Goal: Task Accomplishment & Management: Complete application form

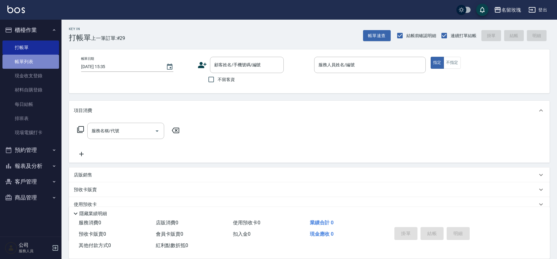
click at [17, 58] on link "帳單列表" at bounding box center [30, 62] width 57 height 14
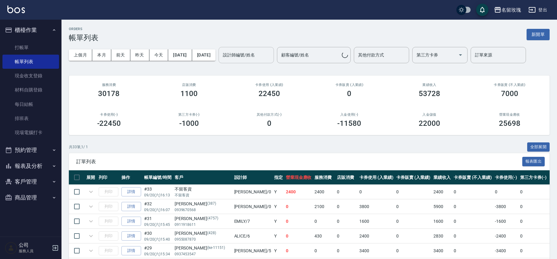
click at [271, 55] on input "設計師編號/姓名" at bounding box center [246, 55] width 50 height 11
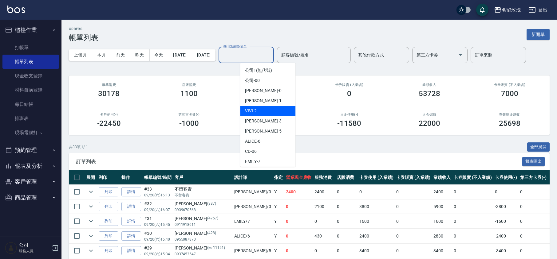
click at [261, 111] on div "VIVI -2" at bounding box center [267, 111] width 55 height 10
type input "VIVI-2"
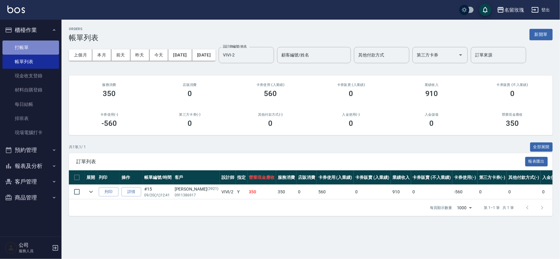
click at [22, 49] on link "打帳單" at bounding box center [30, 48] width 57 height 14
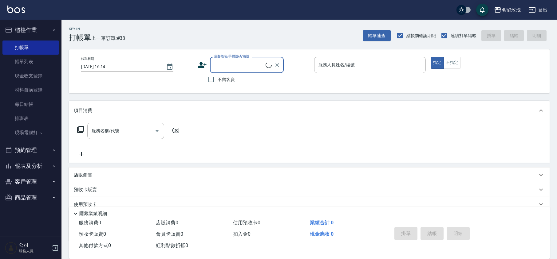
click at [238, 65] on input "顧客姓名/手機號碼/編號" at bounding box center [239, 65] width 53 height 11
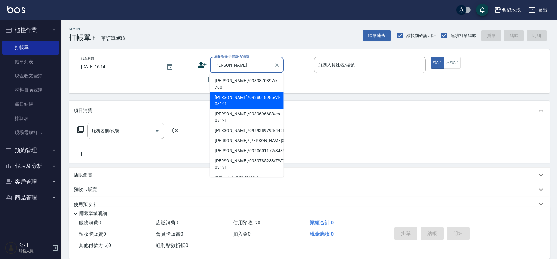
click at [243, 92] on li "[PERSON_NAME]/0938018985/vi-03191" at bounding box center [247, 100] width 74 height 17
type input "[PERSON_NAME]/0938018985/vi-03191"
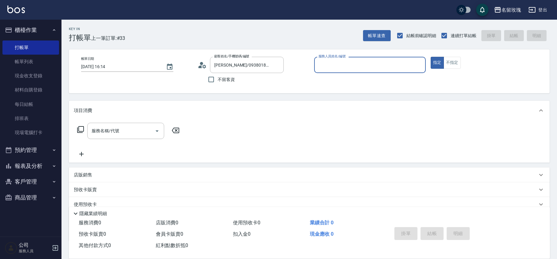
type input "VIVI-2"
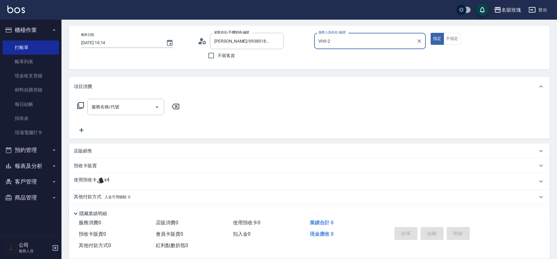
scroll to position [42, 0]
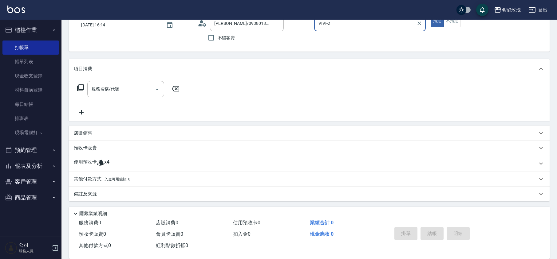
click at [101, 161] on icon at bounding box center [100, 163] width 6 height 6
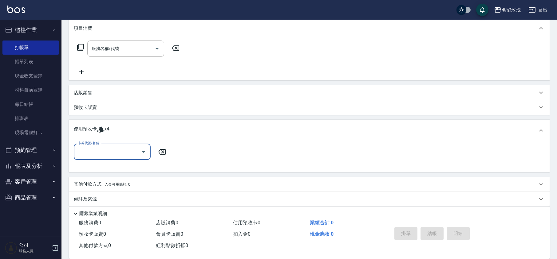
scroll to position [87, 0]
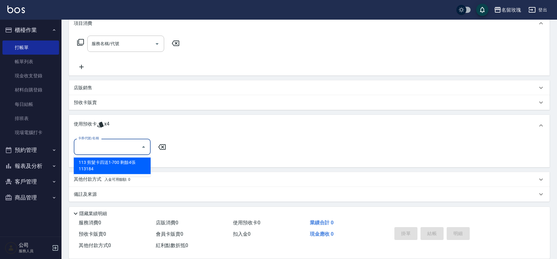
click at [105, 147] on input "卡券代號/名稱" at bounding box center [108, 147] width 62 height 11
click at [100, 164] on div "113 剪髮卡四送1-700 剩餘4張 113184" at bounding box center [112, 166] width 77 height 17
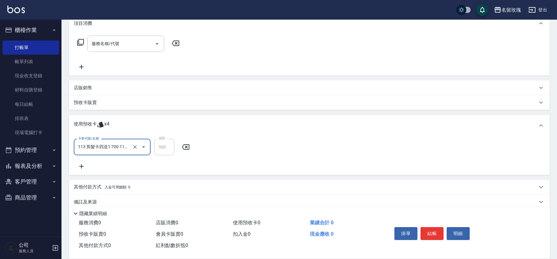
type input "113 剪髮卡四送1-700 113184"
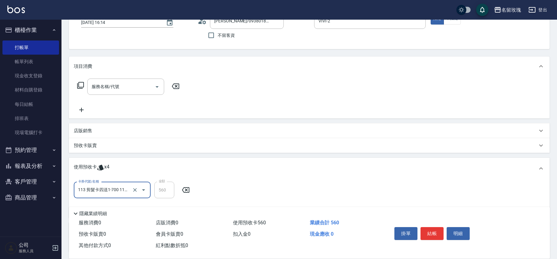
scroll to position [0, 0]
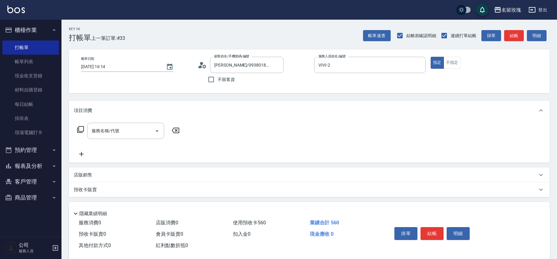
click at [201, 66] on icon at bounding box center [201, 66] width 4 height 3
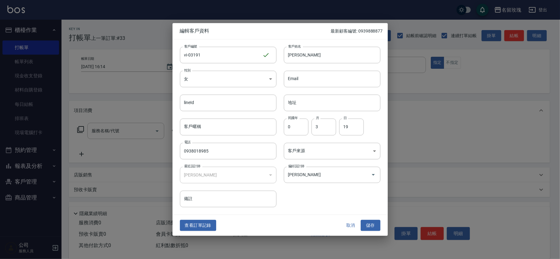
click at [203, 223] on button "查看訂單記錄" at bounding box center [198, 225] width 36 height 11
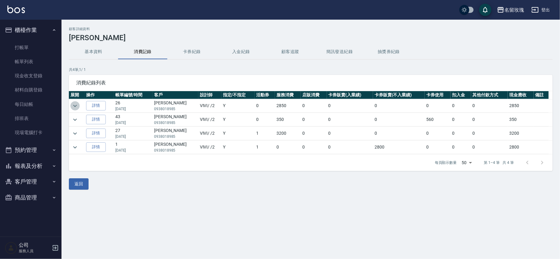
click at [75, 104] on icon "expand row" at bounding box center [74, 105] width 7 height 7
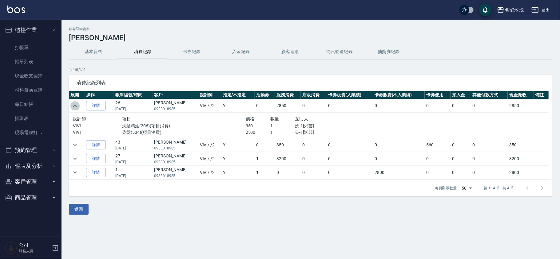
click at [75, 105] on icon "expand row" at bounding box center [74, 105] width 7 height 7
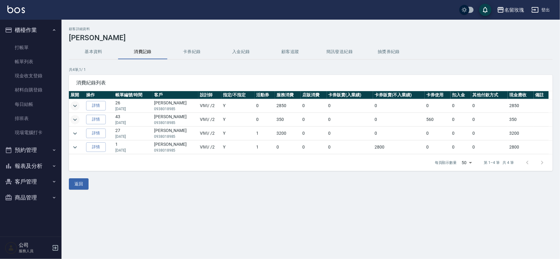
click at [76, 117] on icon "expand row" at bounding box center [74, 119] width 7 height 7
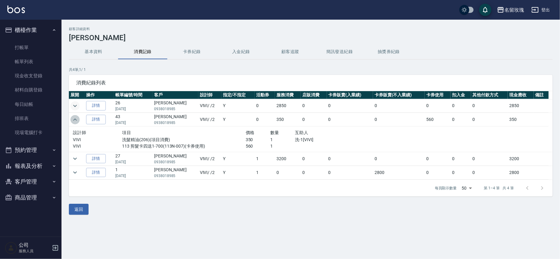
click at [76, 119] on icon "expand row" at bounding box center [74, 119] width 7 height 7
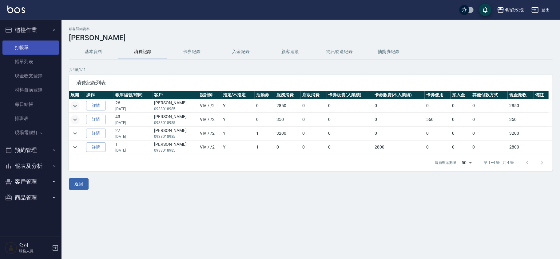
click at [19, 48] on link "打帳單" at bounding box center [30, 48] width 57 height 14
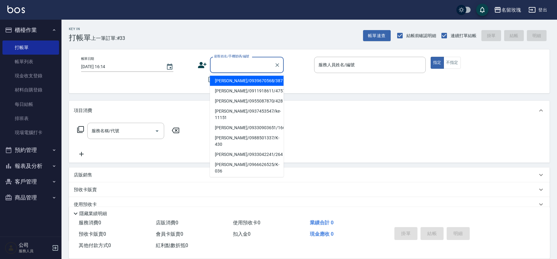
click at [253, 69] on input "顧客姓名/手機號碼/編號" at bounding box center [242, 65] width 59 height 11
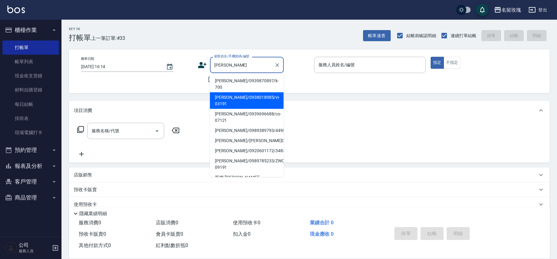
click at [240, 95] on li "[PERSON_NAME]/0938018985/vi-03191" at bounding box center [247, 100] width 74 height 17
type input "[PERSON_NAME]/0938018985/vi-03191"
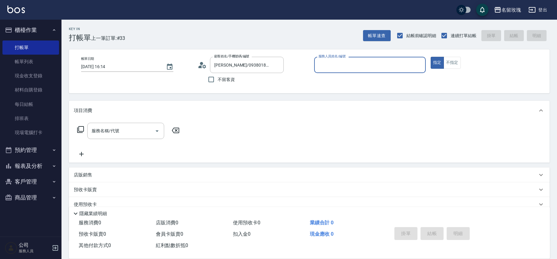
type input "VIVI-2"
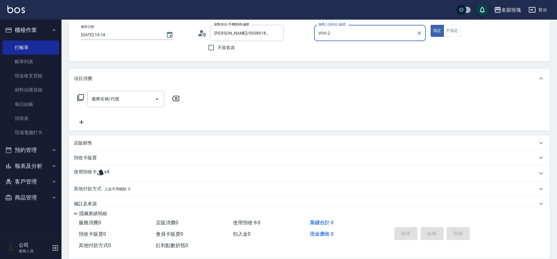
scroll to position [42, 0]
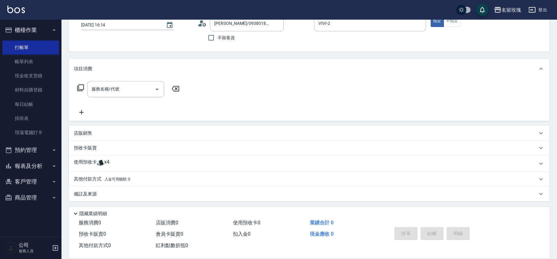
click at [103, 165] on icon at bounding box center [100, 162] width 7 height 7
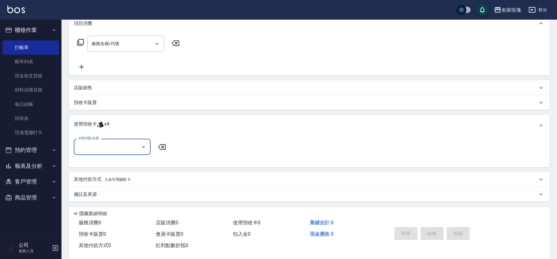
scroll to position [88, 0]
click at [102, 151] on input "卡券代號/名稱" at bounding box center [108, 146] width 62 height 11
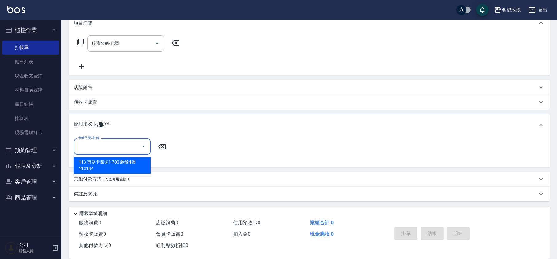
click at [101, 163] on div "113 剪髮卡四送1-700 剩餘4張 113184" at bounding box center [112, 165] width 77 height 17
type input "113 剪髮卡四送1-700 113184"
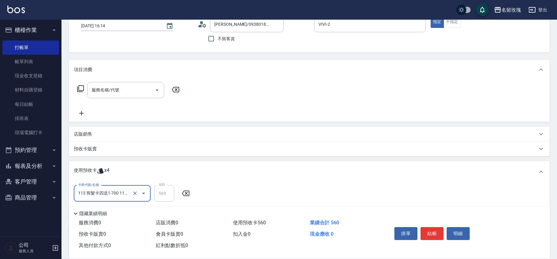
scroll to position [0, 0]
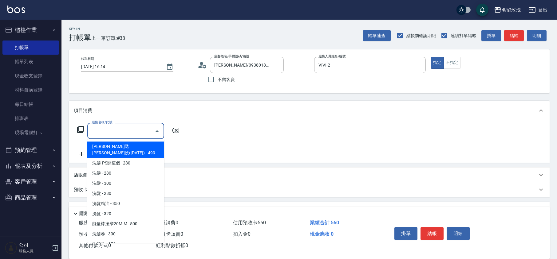
click at [99, 131] on input "服務名稱/代號" at bounding box center [121, 131] width 62 height 11
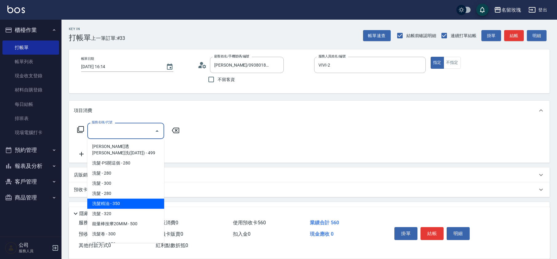
click at [109, 199] on span "洗髮精油 - 350" at bounding box center [125, 204] width 77 height 10
type input "洗髮精油(206)"
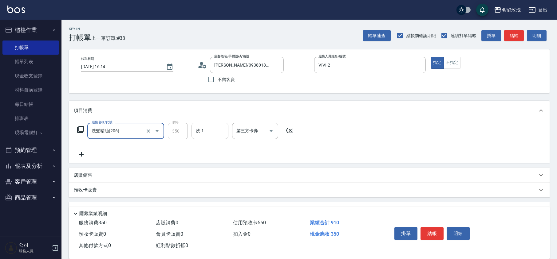
click at [219, 132] on input "洗-1" at bounding box center [209, 131] width 31 height 11
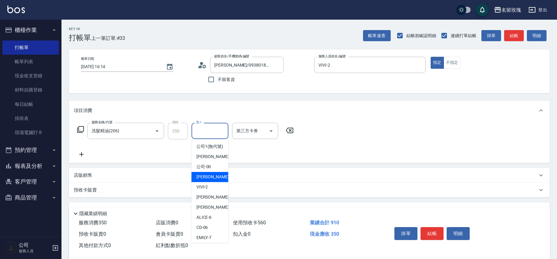
scroll to position [121, 0]
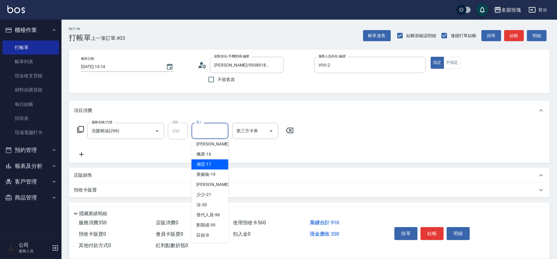
click at [207, 165] on span "湘芸 -17" at bounding box center [203, 164] width 15 height 6
type input "湘芸-17"
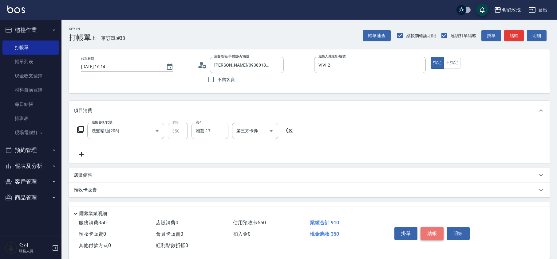
click at [438, 234] on button "結帳" at bounding box center [431, 233] width 23 height 13
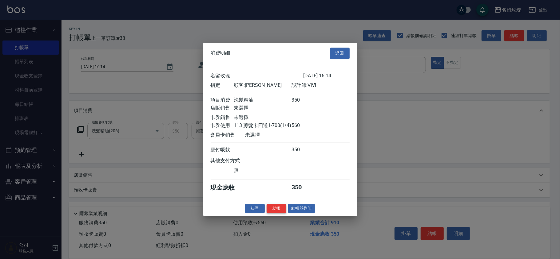
click at [281, 212] on button "結帳" at bounding box center [276, 209] width 20 height 10
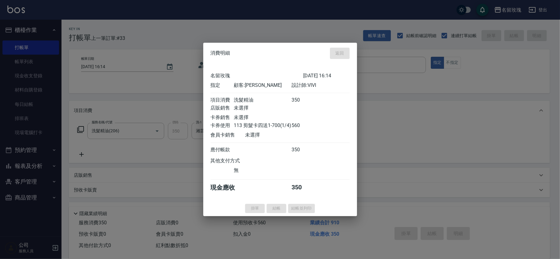
type input "[DATE] 16:15"
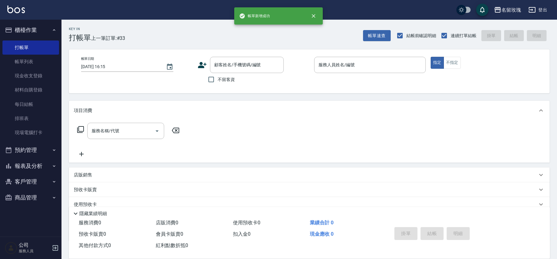
scroll to position [0, 0]
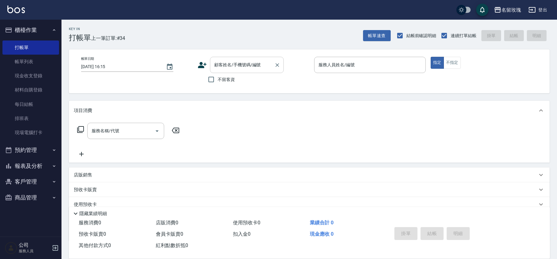
click at [223, 63] on input "顧客姓名/手機號碼/編號" at bounding box center [242, 65] width 59 height 11
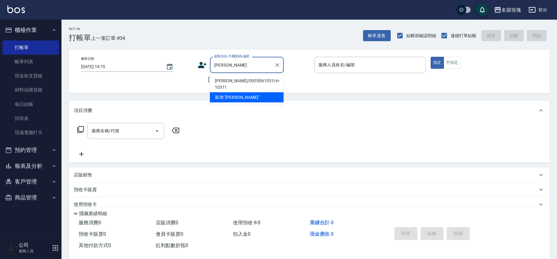
drag, startPoint x: 222, startPoint y: 82, endPoint x: 213, endPoint y: 118, distance: 37.0
click at [225, 79] on li "[PERSON_NAME]/0935061031/vi-10311" at bounding box center [247, 84] width 74 height 17
type input "[PERSON_NAME]/0935061031/vi-10311"
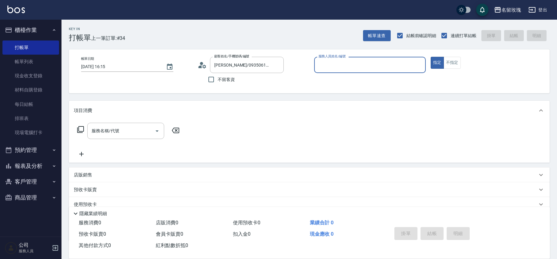
type input "VIVI-2"
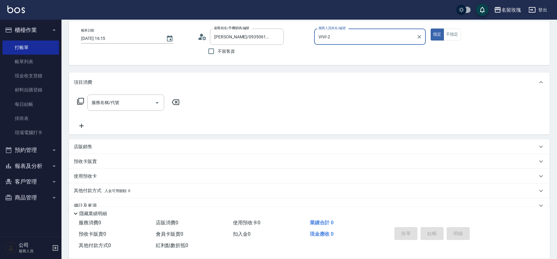
scroll to position [40, 0]
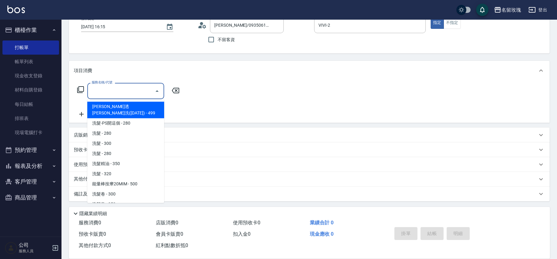
click at [109, 86] on div "服務名稱/代號 服務名稱/代號" at bounding box center [125, 91] width 77 height 16
click at [78, 87] on icon at bounding box center [80, 89] width 7 height 7
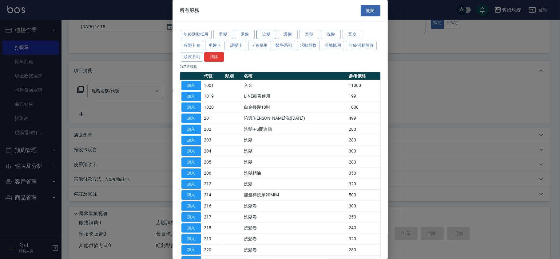
click at [271, 33] on button "染髮" at bounding box center [266, 35] width 20 height 10
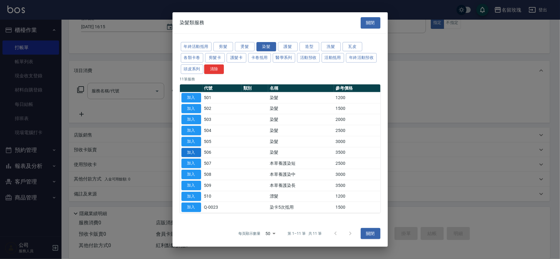
click at [190, 154] on button "加入" at bounding box center [191, 153] width 20 height 10
type input "染髮(506)"
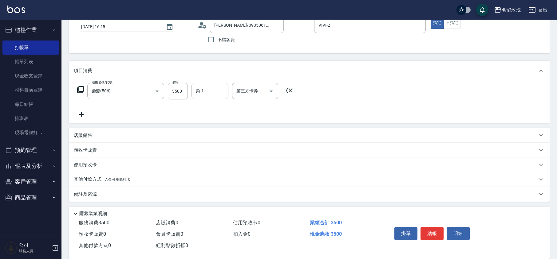
click at [78, 111] on icon at bounding box center [81, 114] width 15 height 7
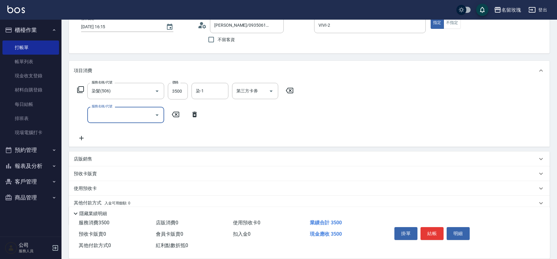
click at [104, 121] on div "服務名稱/代號" at bounding box center [125, 115] width 77 height 16
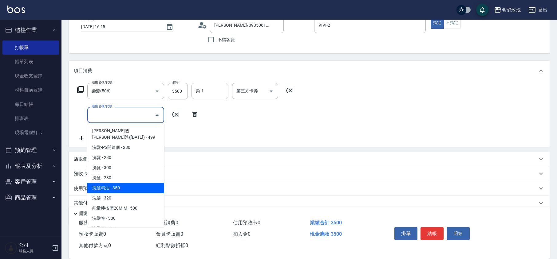
click at [115, 183] on span "洗髮精油 - 350" at bounding box center [125, 188] width 77 height 10
type input "洗髮精油(206)"
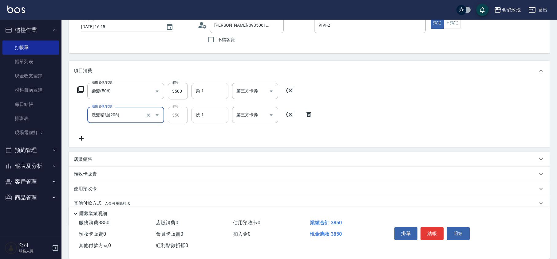
click at [205, 120] on div "洗-1" at bounding box center [209, 115] width 37 height 16
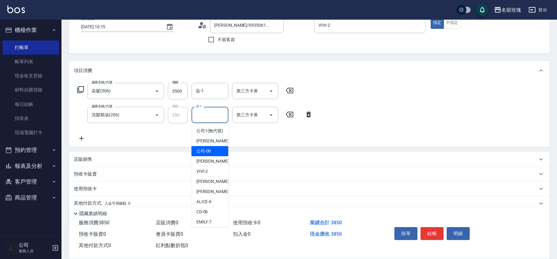
click at [307, 116] on icon at bounding box center [308, 115] width 4 height 6
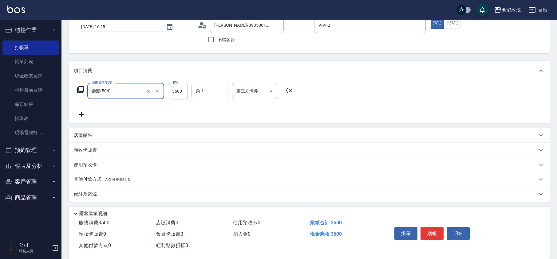
click at [288, 92] on icon at bounding box center [289, 90] width 15 height 7
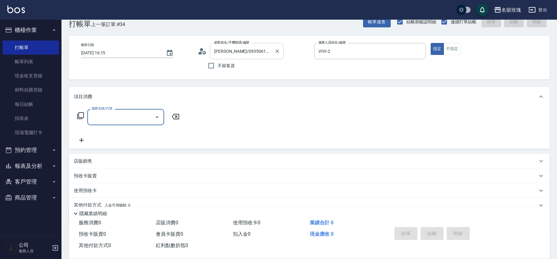
scroll to position [0, 0]
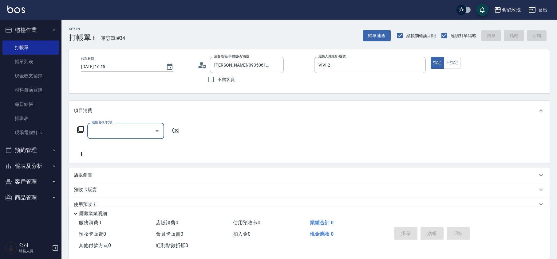
click at [207, 65] on div "顧客姓名/手機號碼/編號 [PERSON_NAME]/0935061031/vi-10311 顧客姓名/手機號碼/編號" at bounding box center [254, 65] width 112 height 16
drag, startPoint x: 206, startPoint y: 65, endPoint x: 206, endPoint y: 61, distance: 4.6
click at [206, 61] on icon at bounding box center [202, 65] width 9 height 9
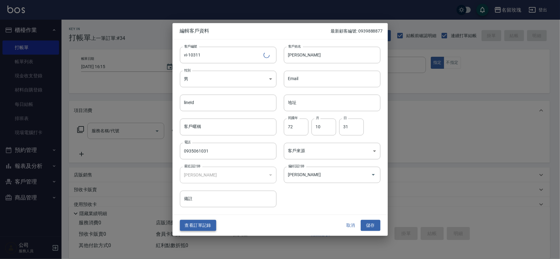
click at [209, 223] on button "查看訂單記錄" at bounding box center [198, 225] width 36 height 11
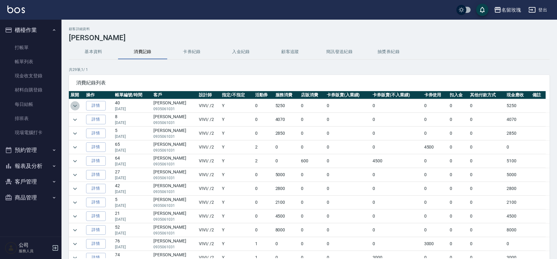
click at [77, 104] on icon "expand row" at bounding box center [74, 105] width 7 height 7
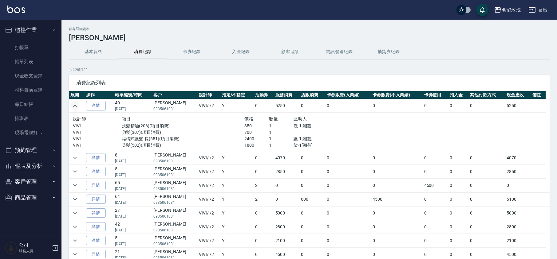
click at [77, 104] on icon "expand row" at bounding box center [74, 105] width 7 height 7
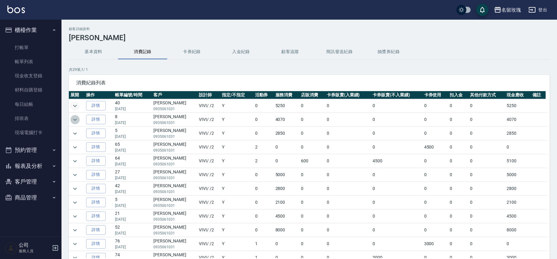
click at [79, 120] on button "expand row" at bounding box center [74, 119] width 9 height 9
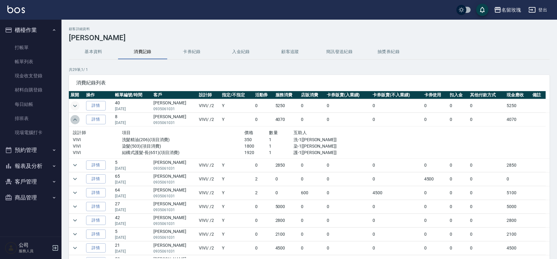
click at [79, 120] on button "expand row" at bounding box center [74, 119] width 9 height 9
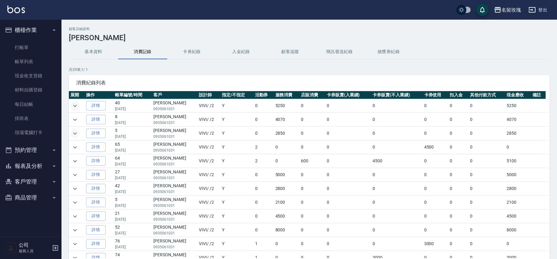
click at [77, 135] on icon "expand row" at bounding box center [74, 133] width 7 height 7
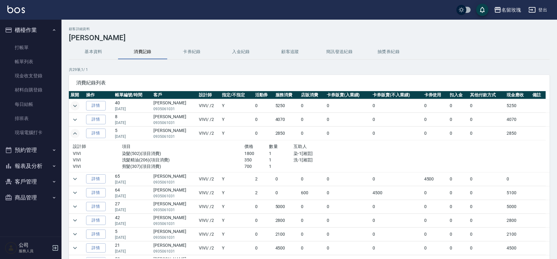
click at [76, 131] on icon "expand row" at bounding box center [74, 133] width 7 height 7
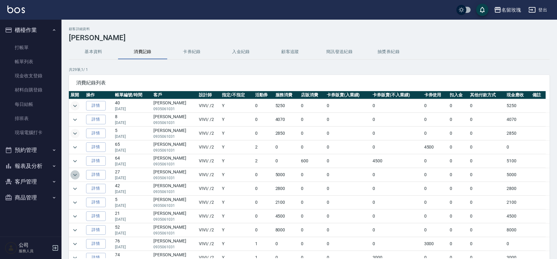
click at [74, 175] on icon "expand row" at bounding box center [74, 174] width 7 height 7
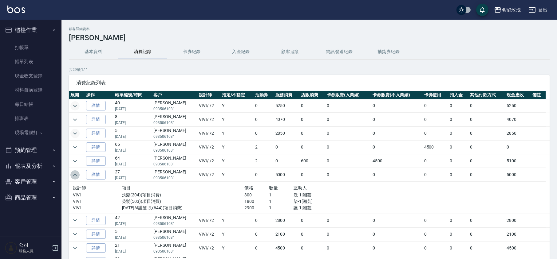
click at [74, 175] on icon "expand row" at bounding box center [74, 174] width 7 height 7
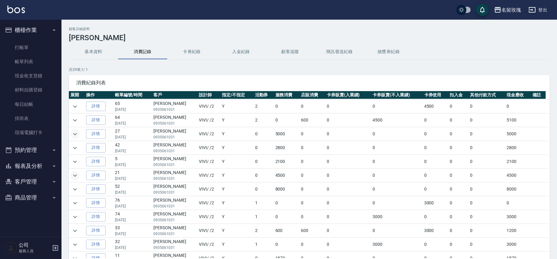
scroll to position [82, 0]
click at [76, 136] on icon "expand row" at bounding box center [75, 135] width 4 height 2
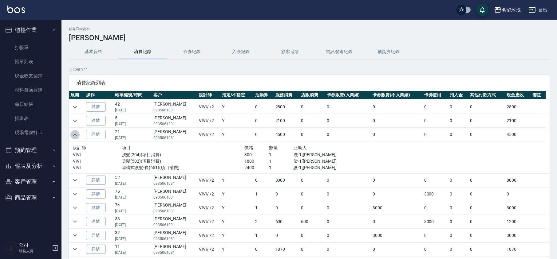
click at [75, 137] on icon "expand row" at bounding box center [74, 134] width 7 height 7
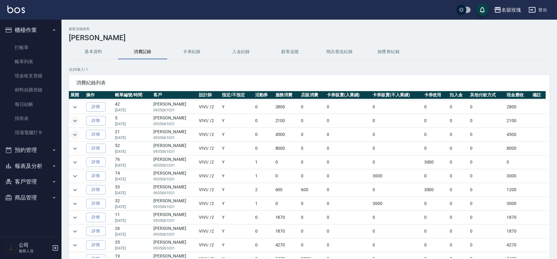
click at [74, 122] on icon "expand row" at bounding box center [74, 120] width 7 height 7
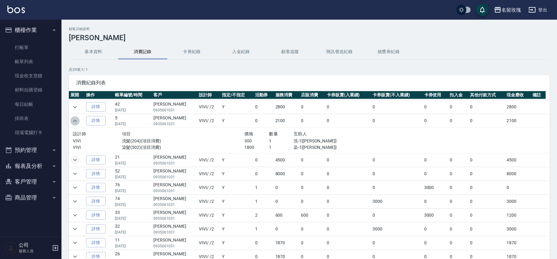
click at [74, 122] on icon "expand row" at bounding box center [75, 121] width 4 height 2
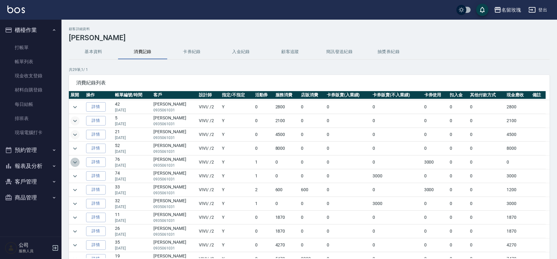
click at [77, 163] on icon "expand row" at bounding box center [74, 162] width 7 height 7
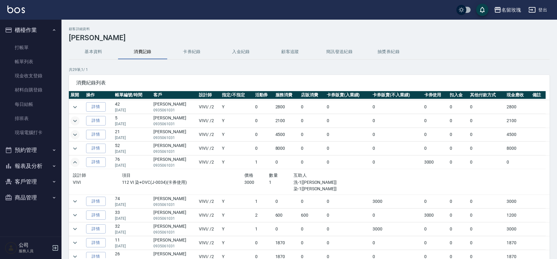
click at [77, 163] on icon "expand row" at bounding box center [74, 162] width 7 height 7
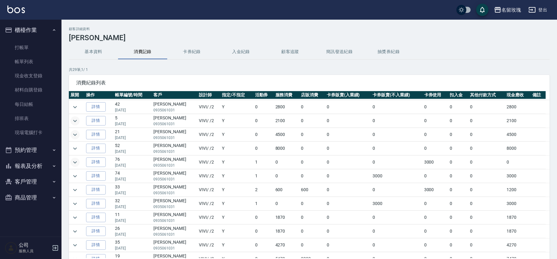
scroll to position [0, 0]
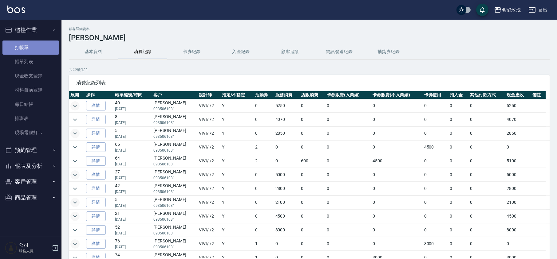
click at [36, 42] on link "打帳單" at bounding box center [30, 48] width 57 height 14
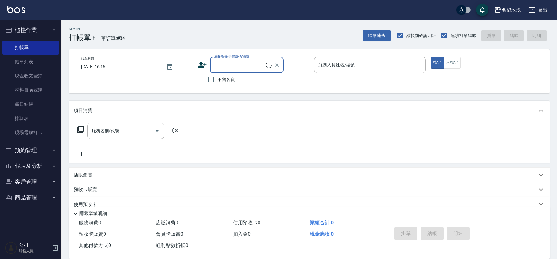
click at [246, 67] on input "顧客姓名/手機號碼/編號" at bounding box center [239, 65] width 53 height 11
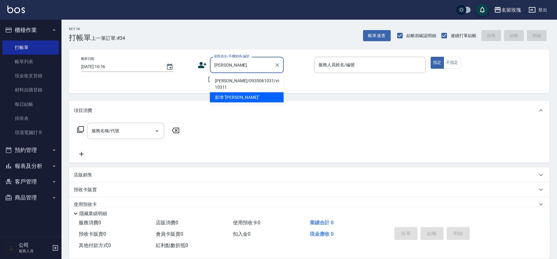
click at [226, 79] on li "[PERSON_NAME]/0935061031/vi-10311" at bounding box center [247, 84] width 74 height 17
type input "[PERSON_NAME]/0935061031/vi-10311"
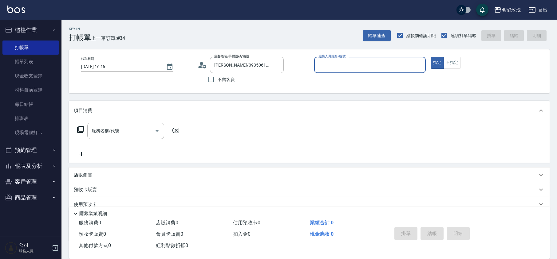
type input "VIVI-2"
click at [117, 131] on input "服務名稱/代號" at bounding box center [121, 131] width 62 height 11
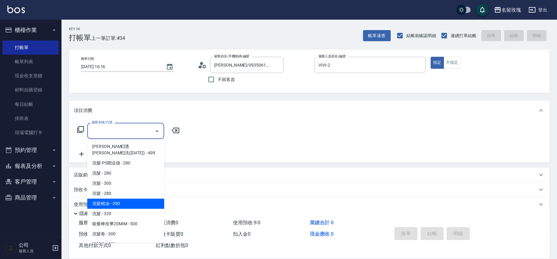
click at [138, 199] on span "洗髮精油 - 350" at bounding box center [125, 204] width 77 height 10
type input "洗髮精油(206)"
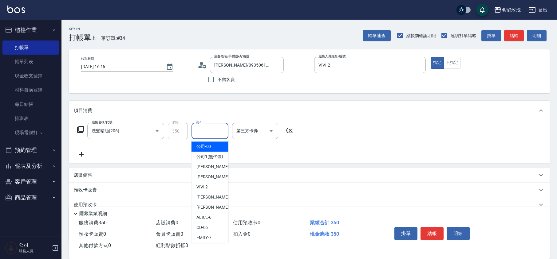
click at [207, 132] on input "洗-1" at bounding box center [209, 131] width 31 height 11
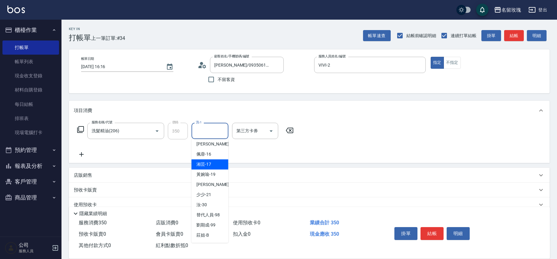
click at [210, 166] on span "湘芸 -17" at bounding box center [203, 164] width 15 height 6
type input "湘芸-17"
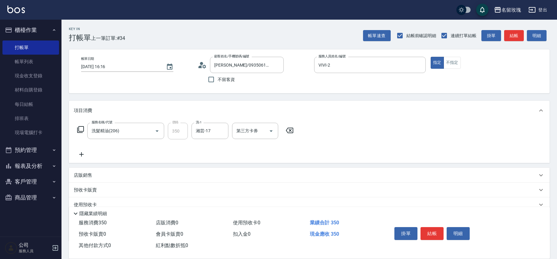
click at [82, 156] on icon at bounding box center [81, 154] width 15 height 7
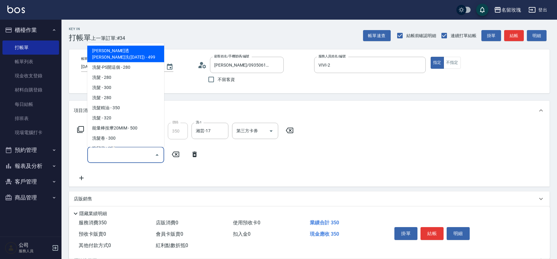
click at [117, 156] on input "服務名稱/代號" at bounding box center [121, 155] width 62 height 11
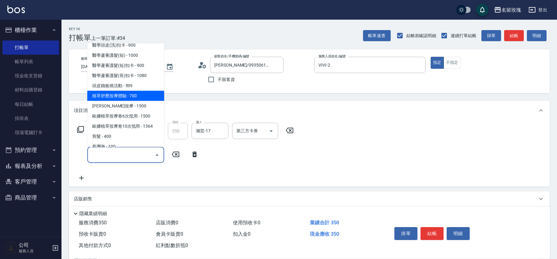
scroll to position [328, 0]
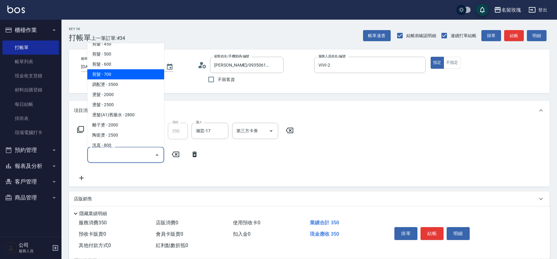
drag, startPoint x: 119, startPoint y: 67, endPoint x: 118, endPoint y: 72, distance: 5.0
click at [119, 69] on span "剪髮 - 700" at bounding box center [125, 74] width 77 height 10
type input "剪髮(307)"
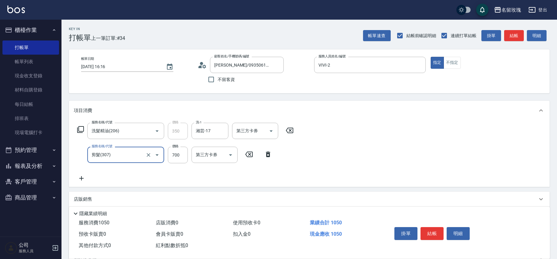
click at [78, 125] on div "服務名稱/代號 洗髮精油(206) 服務名稱/代號 價格 350 價格 洗-1 湘芸-17 洗-1 第三方卡券 第三方卡券" at bounding box center [185, 131] width 223 height 17
click at [79, 130] on icon at bounding box center [80, 129] width 7 height 7
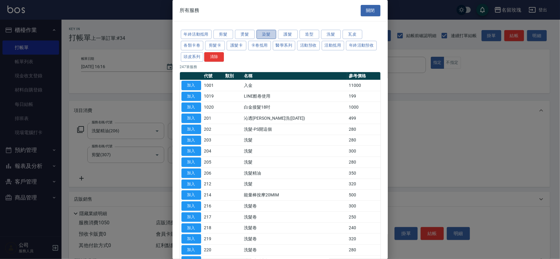
click at [263, 32] on button "染髮" at bounding box center [266, 35] width 20 height 10
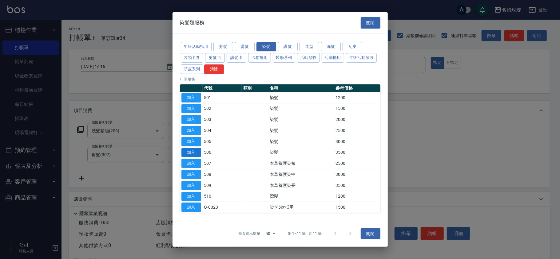
click at [183, 153] on button "加入" at bounding box center [191, 153] width 20 height 10
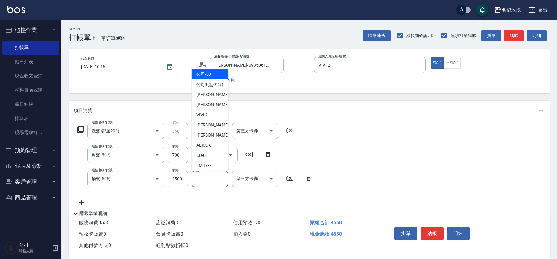
click at [203, 176] on input "染-1" at bounding box center [209, 179] width 31 height 11
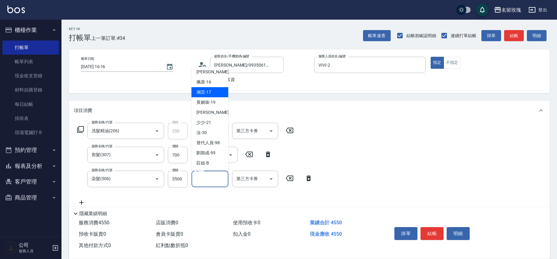
click at [210, 95] on span "湘芸 -17" at bounding box center [203, 92] width 15 height 6
type input "湘芸-17"
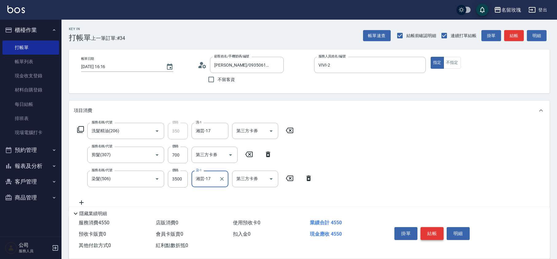
click at [436, 228] on button "結帳" at bounding box center [431, 233] width 23 height 13
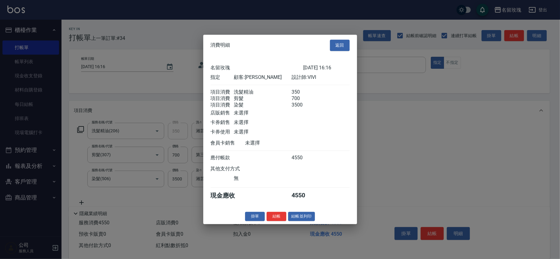
click at [280, 222] on button "結帳" at bounding box center [276, 217] width 20 height 10
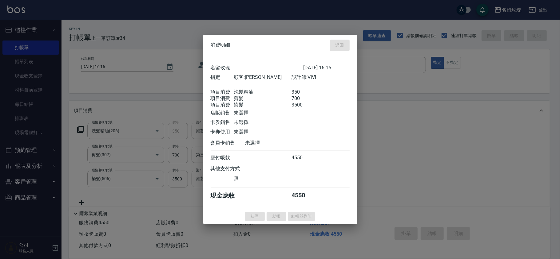
type input "[DATE] 16:17"
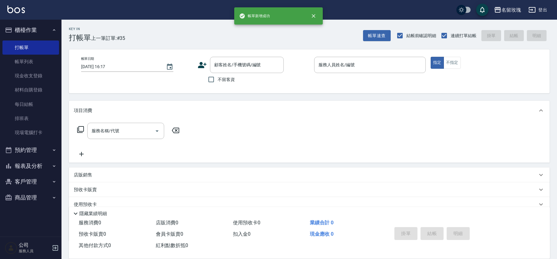
scroll to position [0, 0]
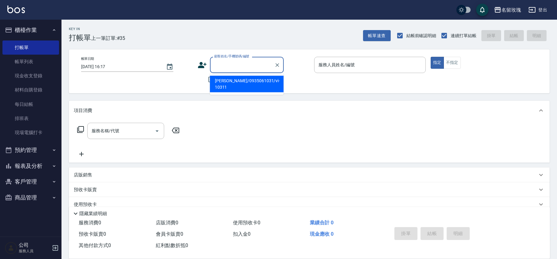
click at [248, 68] on input "顧客姓名/手機號碼/編號" at bounding box center [242, 65] width 59 height 11
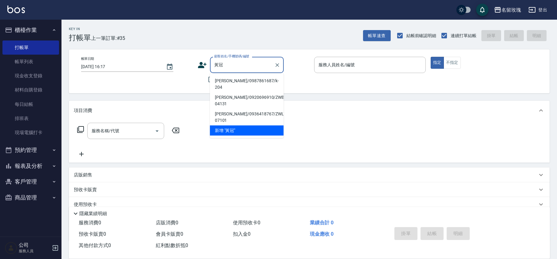
click at [239, 79] on li "[PERSON_NAME]/0987861687/k-204" at bounding box center [247, 84] width 74 height 17
type input "[PERSON_NAME]/0987861687/k-204"
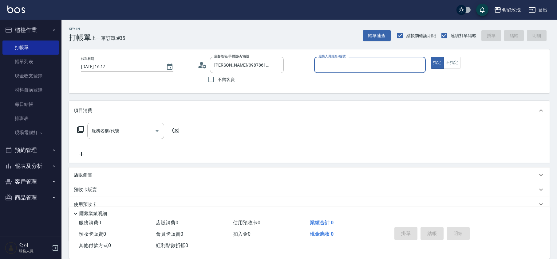
type input "[PERSON_NAME]-5"
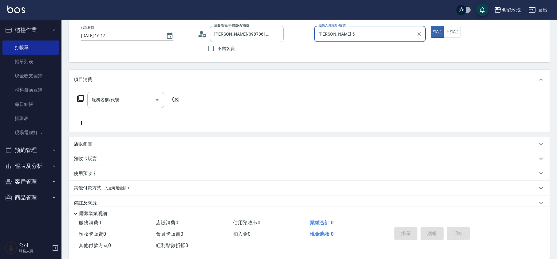
scroll to position [40, 0]
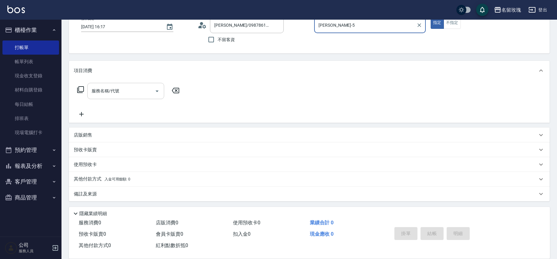
click at [110, 90] on div "服務名稱/代號 服務名稱/代號" at bounding box center [125, 91] width 77 height 16
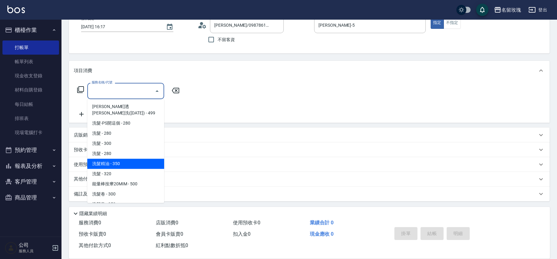
click at [114, 159] on span "洗髮精油 - 350" at bounding box center [125, 164] width 77 height 10
type input "洗髮精油(206)"
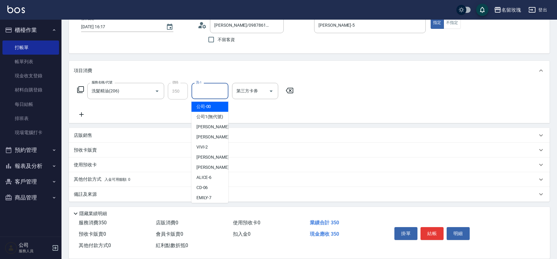
click at [207, 92] on input "洗-1" at bounding box center [209, 91] width 31 height 11
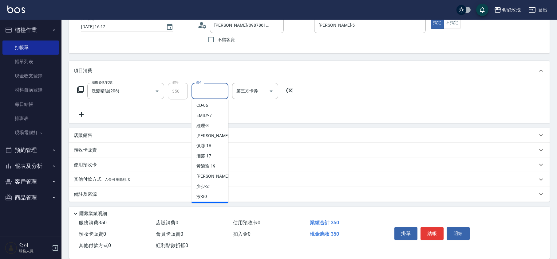
scroll to position [121, 0]
click at [203, 167] on span "汝 -30" at bounding box center [201, 165] width 10 height 6
type input "汝-30"
click at [84, 112] on icon at bounding box center [81, 114] width 15 height 7
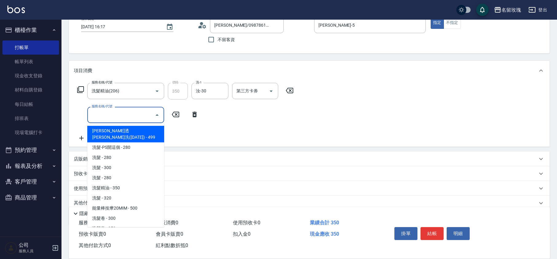
click at [107, 119] on input "服務名稱/代號" at bounding box center [121, 115] width 62 height 11
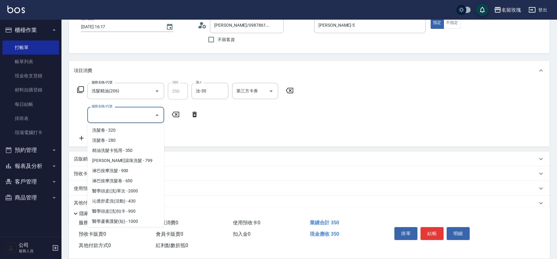
scroll to position [287, 0]
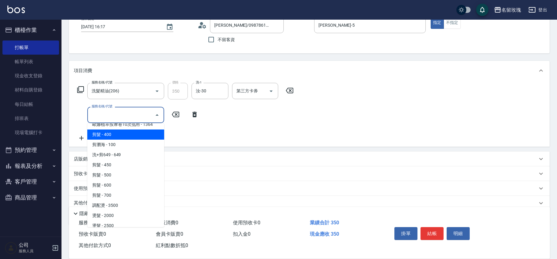
click at [122, 130] on span "剪髮 - 400" at bounding box center [125, 135] width 77 height 10
type input "剪髮(301)"
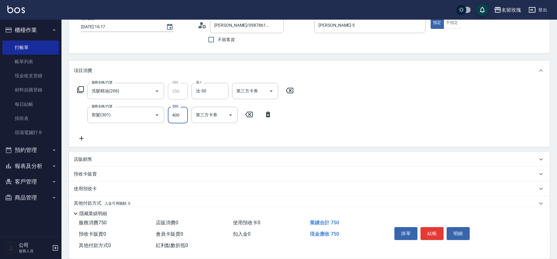
drag, startPoint x: 173, startPoint y: 119, endPoint x: 199, endPoint y: 90, distance: 39.1
click at [173, 118] on input "400" at bounding box center [178, 115] width 20 height 17
type input "350"
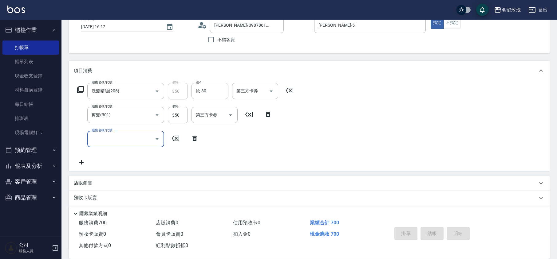
type input "[DATE] 16:19"
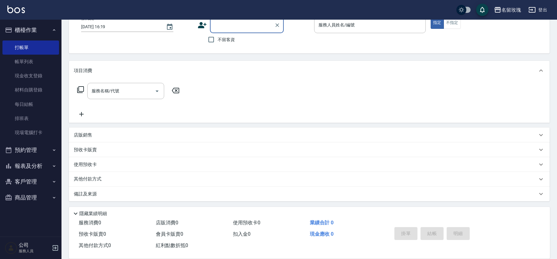
click at [251, 31] on div "顧客姓名/手機號碼/編號" at bounding box center [247, 25] width 74 height 16
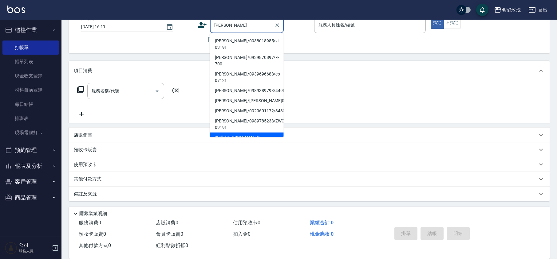
click at [244, 39] on li "[PERSON_NAME]/0938018985/vi-03191" at bounding box center [247, 44] width 74 height 17
type input "[PERSON_NAME]/0938018985/vi-03191"
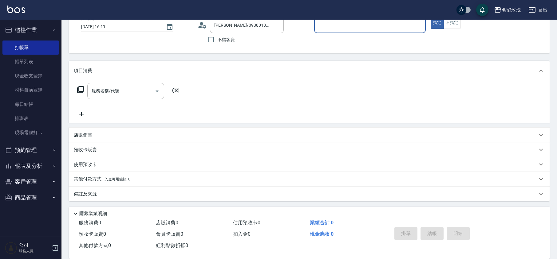
type input "VIVI-2"
click at [201, 25] on icon at bounding box center [202, 25] width 9 height 9
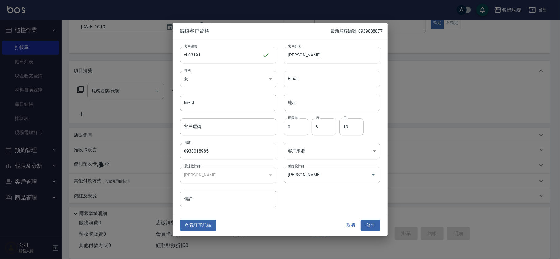
click at [342, 230] on button "取消" at bounding box center [351, 225] width 20 height 11
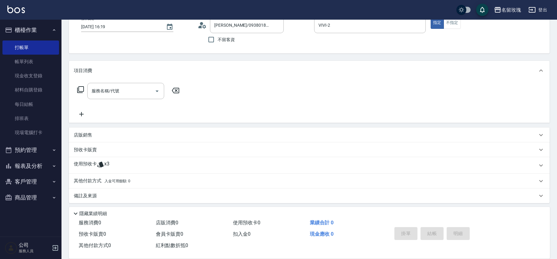
click at [85, 167] on p "使用預收卡" at bounding box center [85, 165] width 23 height 9
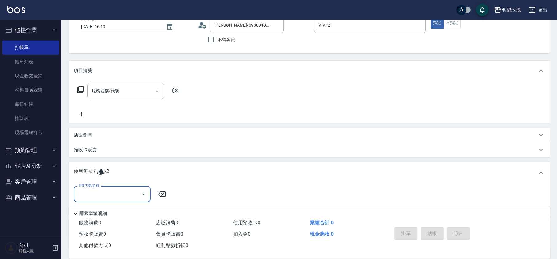
scroll to position [0, 0]
click at [90, 183] on label "卡券代號/名稱" at bounding box center [88, 185] width 21 height 5
click at [90, 189] on input "卡券代號/名稱" at bounding box center [108, 194] width 62 height 11
click at [92, 190] on input "卡券代號/名稱" at bounding box center [108, 194] width 62 height 11
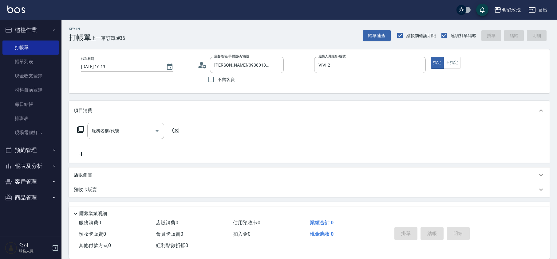
click at [197, 67] on div "帳單日期 [DATE] 16:19 顧客姓名/手機號碼/編號 [PERSON_NAME]/0938018985/vi-03191 顧客姓名/手機號碼/編號 不…" at bounding box center [309, 71] width 466 height 29
click at [277, 62] on icon "Clear" at bounding box center [277, 65] width 6 height 6
click at [417, 66] on icon "Clear" at bounding box center [419, 65] width 6 height 6
click at [384, 89] on div "帳單日期 [DATE] 16:19 顧客姓名/手機號碼/編號 顧客姓名/手機號碼/編號 不留客資 服務人員姓名/編號 服務人員姓名/編號 指定 不指定" at bounding box center [309, 71] width 481 height 44
click at [250, 67] on div "顧客姓名/手機號碼/編號 顧客姓名/手機號碼/編號" at bounding box center [247, 65] width 74 height 16
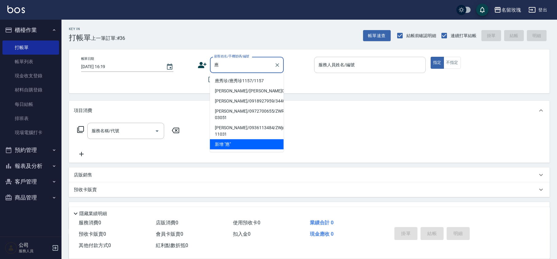
type input "瑛"
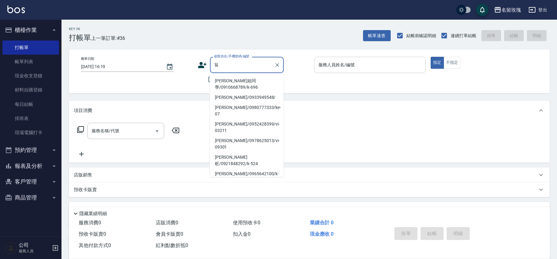
click at [221, 89] on li "[PERSON_NAME]姐同學/0910668789/k-696" at bounding box center [247, 84] width 74 height 17
type input "[PERSON_NAME]姐同學/0910668789/k-696"
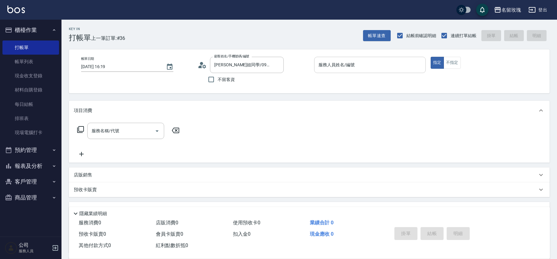
type input "[PERSON_NAME]-5"
click at [194, 63] on div "帳單日期 [DATE] 16:19 顧客姓名/手機號碼/編號 [PERSON_NAME]姐同學/0910668789/k-696 顧客姓名/手機號碼/編號 不…" at bounding box center [309, 71] width 466 height 29
click at [202, 69] on icon at bounding box center [202, 65] width 9 height 9
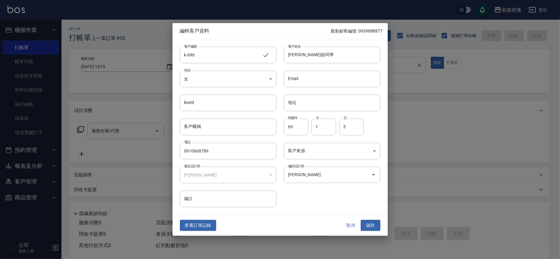
click at [347, 228] on button "取消" at bounding box center [351, 225] width 20 height 11
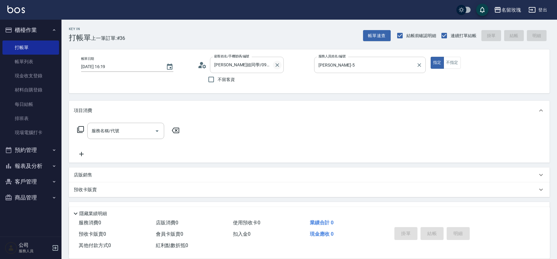
click at [276, 68] on icon "Clear" at bounding box center [277, 65] width 6 height 6
click at [263, 31] on div "Key In 打帳單 上一筆訂單:#36 帳單速查 結帳前確認明細 連續打單結帳 掛單 結帳 明細" at bounding box center [305, 31] width 488 height 22
click at [187, 30] on div "Key In 打帳單 上一筆訂單:#36 帳單速查 結帳前確認明細 連續打單結帳 掛單 結帳 明細" at bounding box center [305, 31] width 488 height 22
click at [237, 63] on input "顧客姓名/手機號碼/編號" at bounding box center [242, 65] width 59 height 11
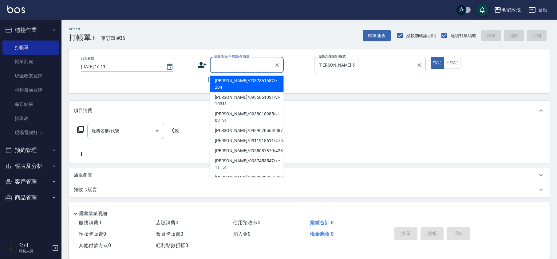
click at [222, 82] on li "[PERSON_NAME]/0987861687/k-204" at bounding box center [247, 84] width 74 height 17
type input "[PERSON_NAME]/0987861687/k-204"
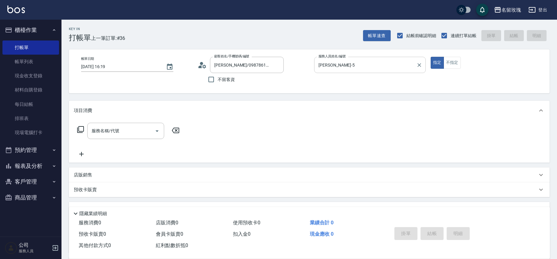
click at [204, 66] on icon at bounding box center [202, 65] width 9 height 9
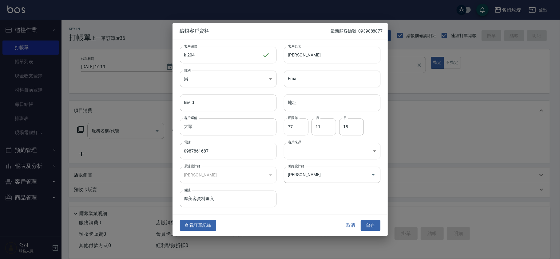
click at [345, 226] on button "取消" at bounding box center [351, 225] width 20 height 11
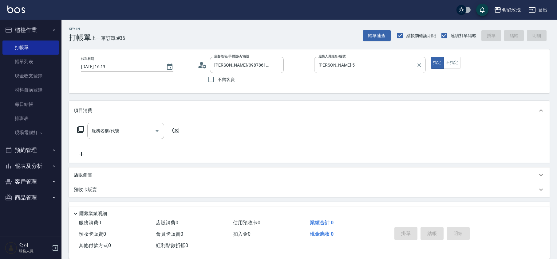
click at [199, 67] on icon at bounding box center [201, 66] width 4 height 3
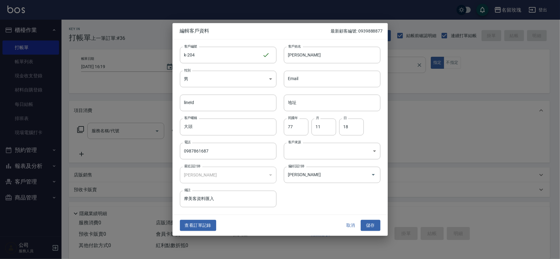
click at [343, 224] on button "取消" at bounding box center [351, 225] width 20 height 11
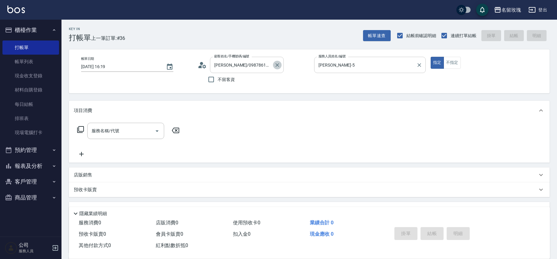
click at [275, 68] on icon "Clear" at bounding box center [277, 65] width 6 height 6
click at [283, 42] on div "Key In 打帳單 上一筆訂單:#36 帳單速查 結帳前確認明細 連續打單結帳 掛單 結帳 明細" at bounding box center [305, 31] width 488 height 22
click at [33, 65] on link "帳單列表" at bounding box center [30, 62] width 57 height 14
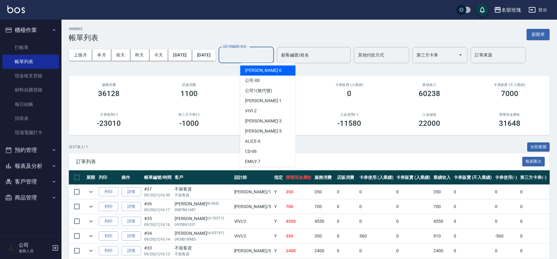
click at [253, 53] on input "設計師編號/姓名" at bounding box center [246, 55] width 50 height 11
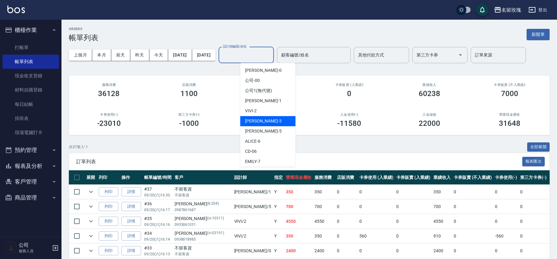
click at [263, 128] on div "[PERSON_NAME] -5" at bounding box center [267, 131] width 55 height 10
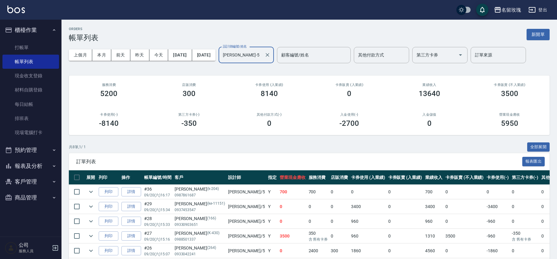
click at [243, 68] on div "上個月 本月 [DATE] [DATE] [DATE] [DATE] [DATE] 設計師編號/姓名 [PERSON_NAME]-5 設計師編號/姓名 顧客編…" at bounding box center [309, 55] width 481 height 26
click at [262, 56] on input "[PERSON_NAME]-5" at bounding box center [241, 55] width 41 height 11
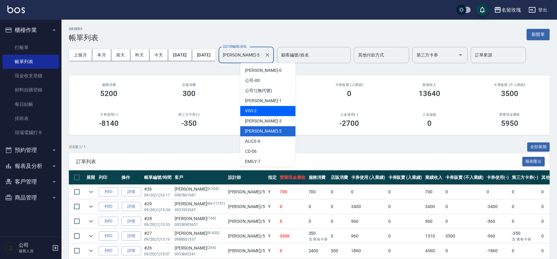
click at [270, 114] on div "VIVI -2" at bounding box center [267, 111] width 55 height 10
type input "VIVI-2"
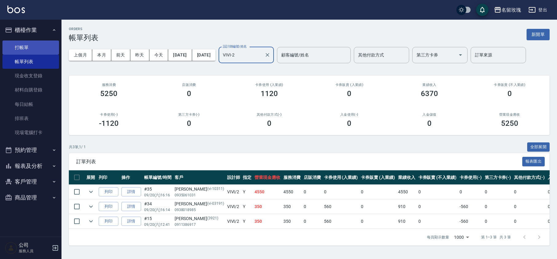
click at [44, 49] on link "打帳單" at bounding box center [30, 48] width 57 height 14
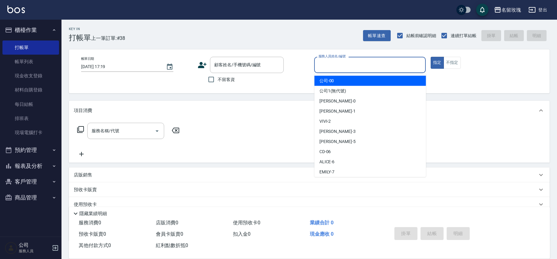
click at [358, 66] on input "服務人員姓名/編號" at bounding box center [370, 65] width 106 height 11
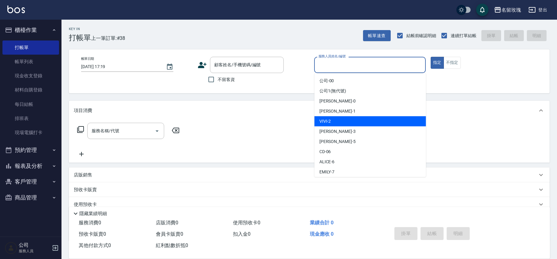
click at [368, 119] on div "VIVI -2" at bounding box center [370, 121] width 112 height 10
type input "VIVI-2"
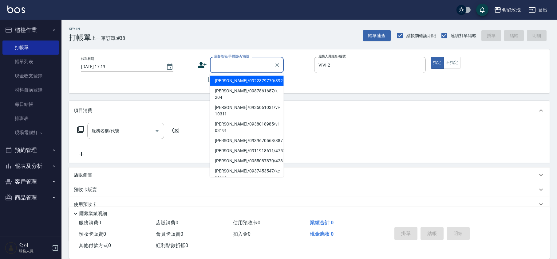
click at [226, 65] on input "顧客姓名/手機號碼/編號" at bounding box center [242, 65] width 59 height 11
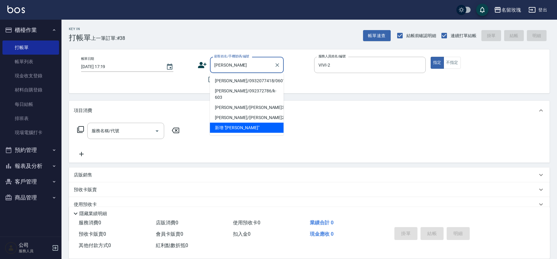
click at [242, 81] on li "[PERSON_NAME]/0932077418/06010" at bounding box center [247, 81] width 74 height 10
type input "[PERSON_NAME]/0932077418/06010"
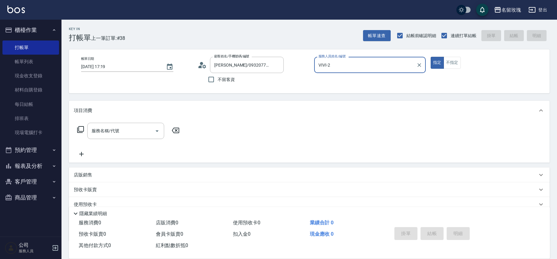
click at [205, 65] on icon at bounding box center [202, 65] width 9 height 9
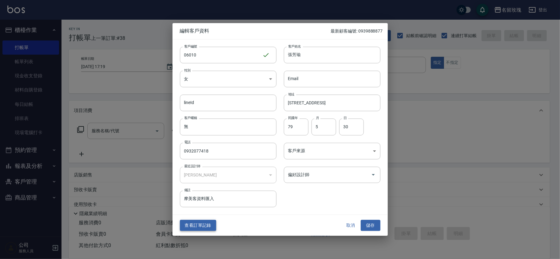
click at [203, 224] on button "查看訂單記錄" at bounding box center [198, 225] width 36 height 11
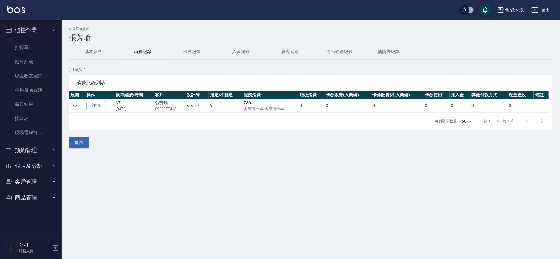
click at [74, 107] on icon "expand row" at bounding box center [74, 105] width 7 height 7
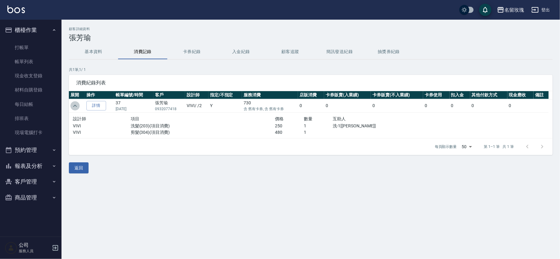
click at [74, 108] on icon "expand row" at bounding box center [74, 105] width 7 height 7
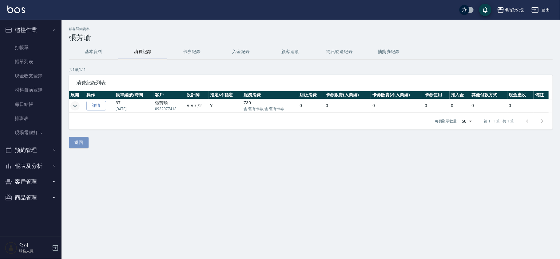
click at [84, 143] on button "返回" at bounding box center [79, 142] width 20 height 11
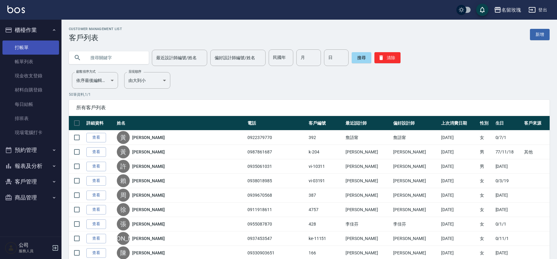
click at [38, 48] on link "打帳單" at bounding box center [30, 48] width 57 height 14
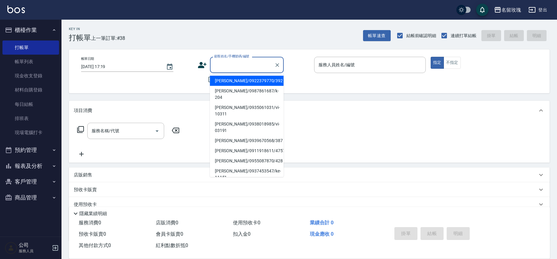
click at [238, 64] on input "顧客姓名/手機號碼/編號" at bounding box center [242, 65] width 59 height 11
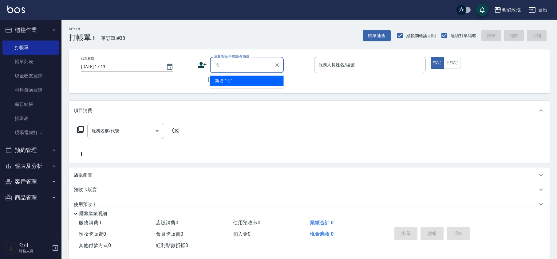
type input "ˋ"
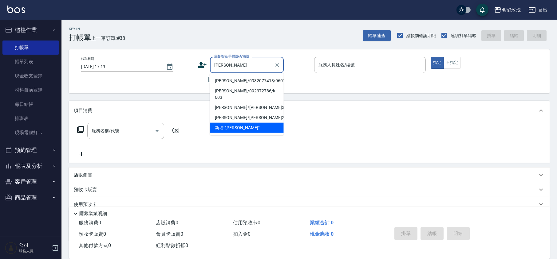
click at [245, 80] on li "[PERSON_NAME]/0932077418/06010" at bounding box center [247, 81] width 74 height 10
type input "[PERSON_NAME]/0932077418/06010"
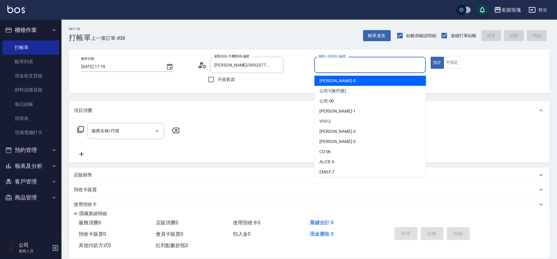
click at [327, 65] on input "服務人員姓名/編號" at bounding box center [370, 65] width 106 height 11
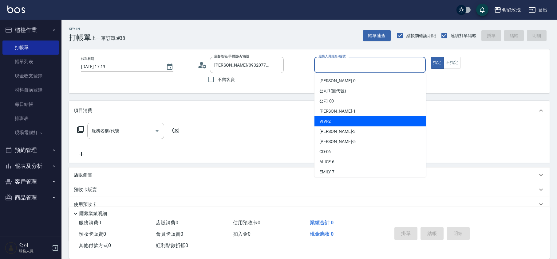
drag, startPoint x: 336, startPoint y: 117, endPoint x: 305, endPoint y: 112, distance: 31.2
click at [330, 117] on div "VIVI -2" at bounding box center [370, 121] width 112 height 10
type input "VIVI-2"
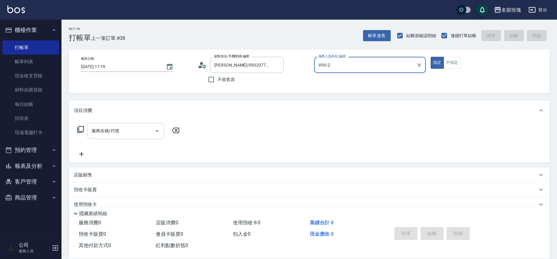
click at [112, 136] on input "服務名稱/代號" at bounding box center [121, 131] width 62 height 11
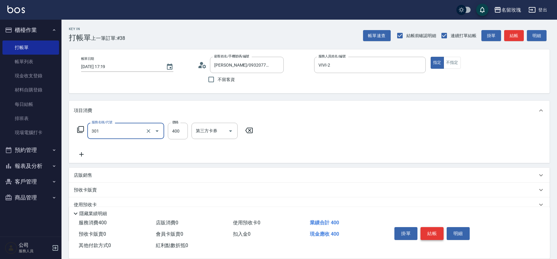
type input "剪髮(301)"
click at [432, 227] on button "結帳" at bounding box center [431, 233] width 23 height 13
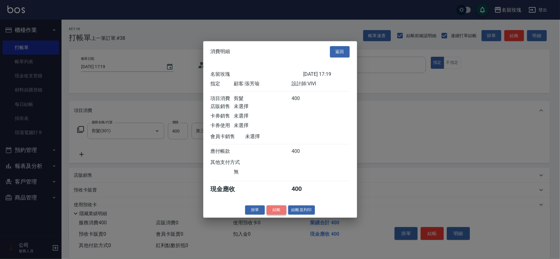
click at [277, 212] on button "結帳" at bounding box center [276, 211] width 20 height 10
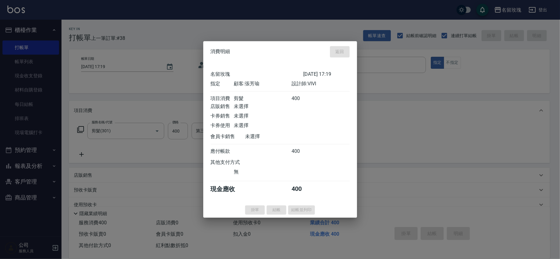
type input "[DATE] 17:20"
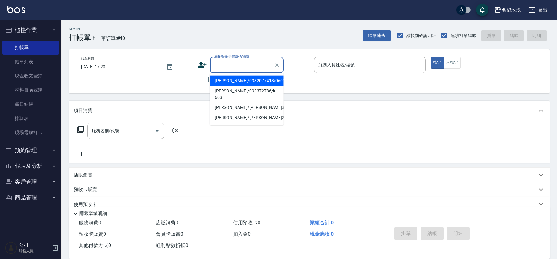
click at [238, 65] on input "顧客姓名/手機號碼/編號" at bounding box center [242, 65] width 59 height 11
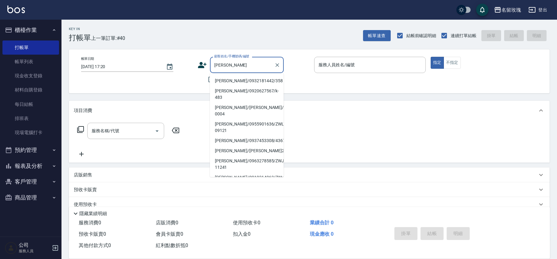
click at [246, 82] on li "[PERSON_NAME]/0932181442/358" at bounding box center [247, 81] width 74 height 10
type input "[PERSON_NAME]/0932181442/358"
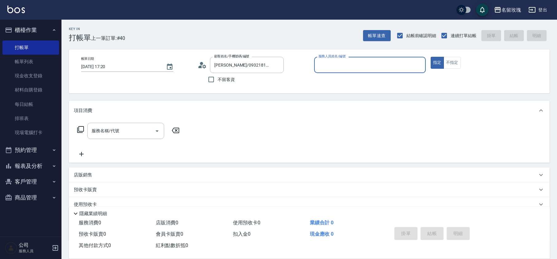
type input "VIVI-2"
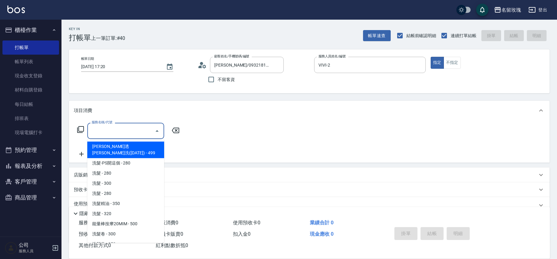
click at [107, 132] on input "服務名稱/代號" at bounding box center [121, 131] width 62 height 11
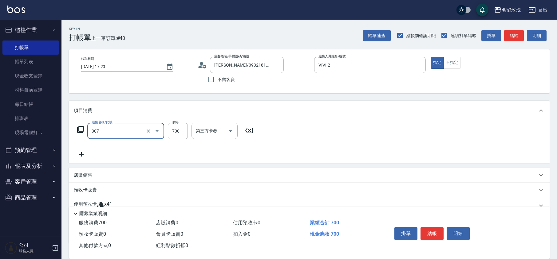
type input "剪髮(307)"
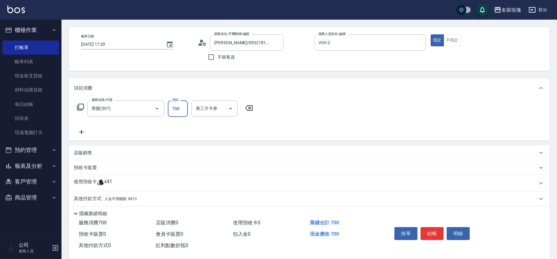
scroll to position [41, 0]
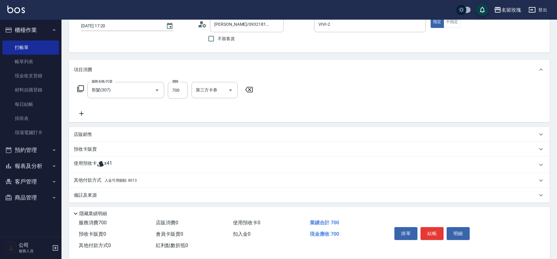
click at [132, 180] on span "入金可用餘額: 8013" at bounding box center [120, 181] width 32 height 4
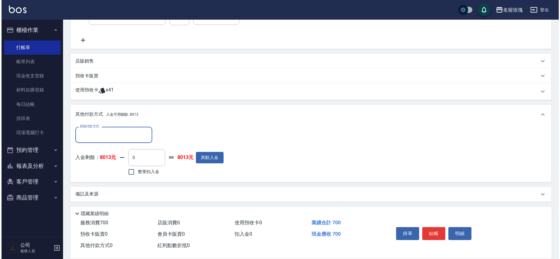
scroll to position [115, 0]
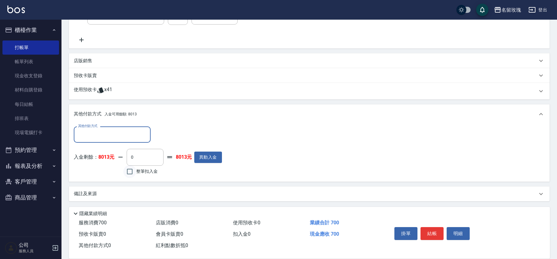
click at [128, 171] on input "整筆扣入金" at bounding box center [129, 171] width 13 height 13
checkbox input "true"
type input "700"
click at [435, 231] on button "結帳" at bounding box center [431, 233] width 23 height 13
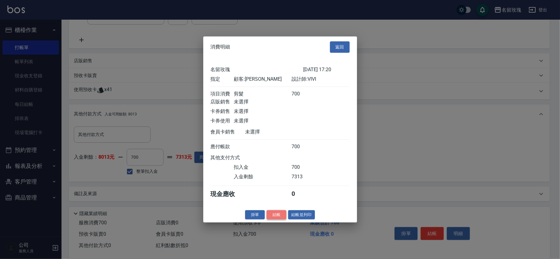
click at [281, 216] on button "結帳" at bounding box center [276, 215] width 20 height 10
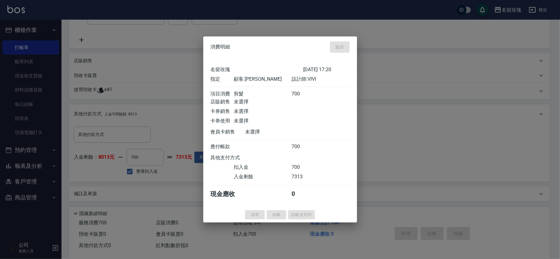
type input "[DATE] 17:21"
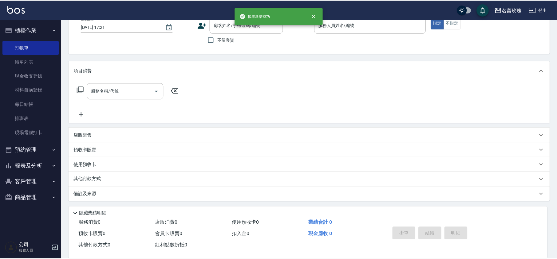
scroll to position [0, 0]
